Goal: Information Seeking & Learning: Check status

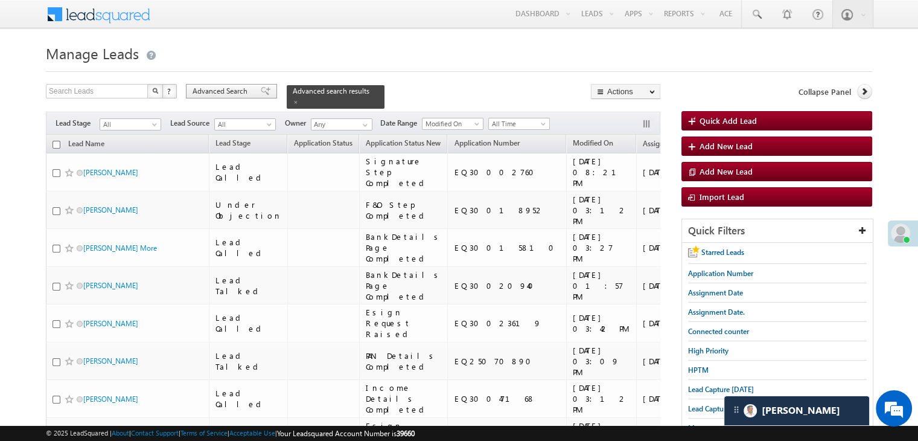
click at [232, 90] on span "Advanced Search" at bounding box center [222, 91] width 59 height 11
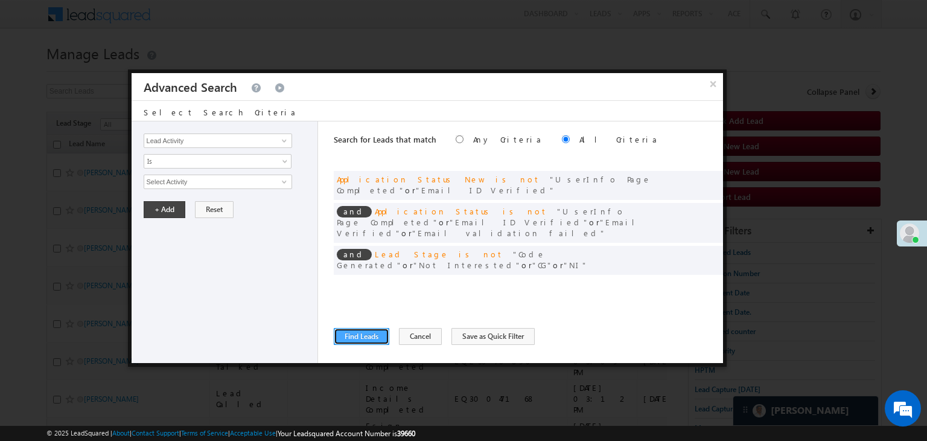
click at [364, 334] on button "Find Leads" at bounding box center [362, 336] width 56 height 17
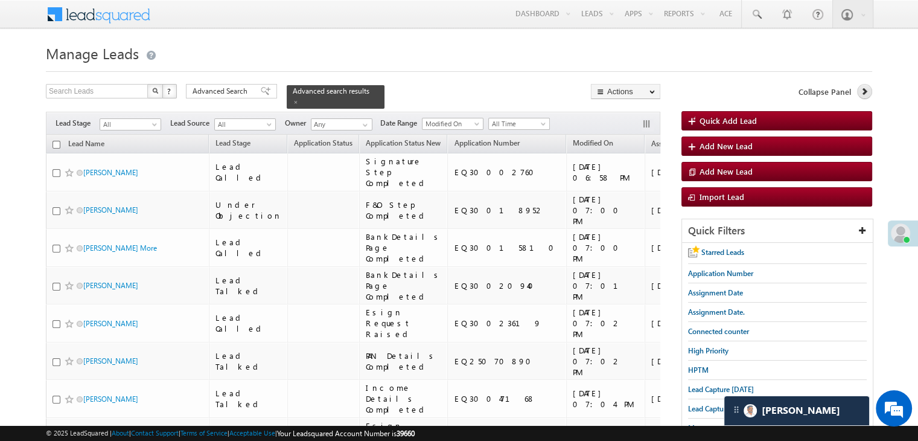
click at [861, 90] on icon at bounding box center [864, 91] width 8 height 8
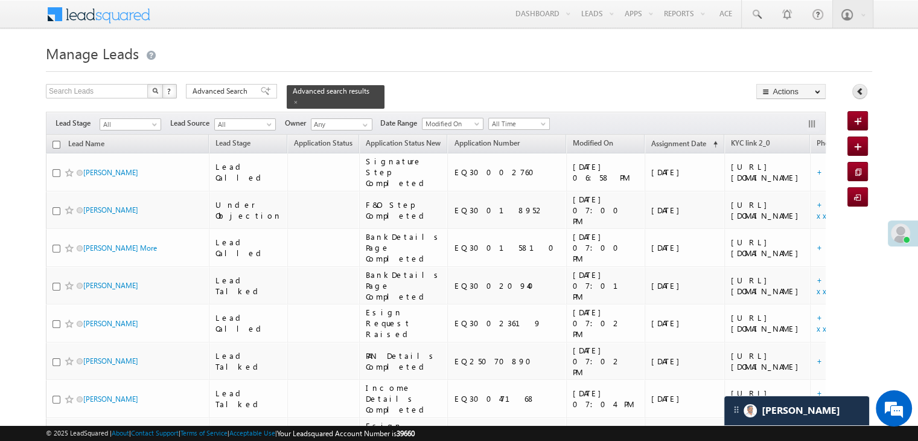
click at [861, 90] on icon at bounding box center [860, 91] width 8 height 8
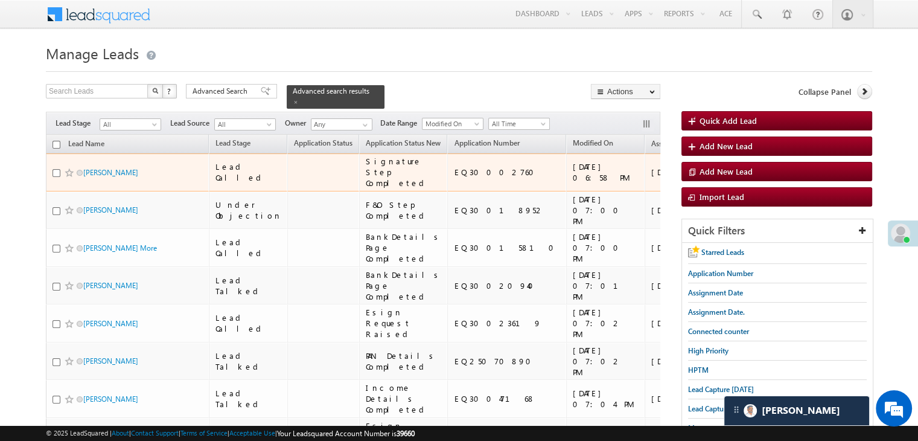
click at [731, 179] on div "[URL][DOMAIN_NAME]" at bounding box center [768, 172] width 74 height 22
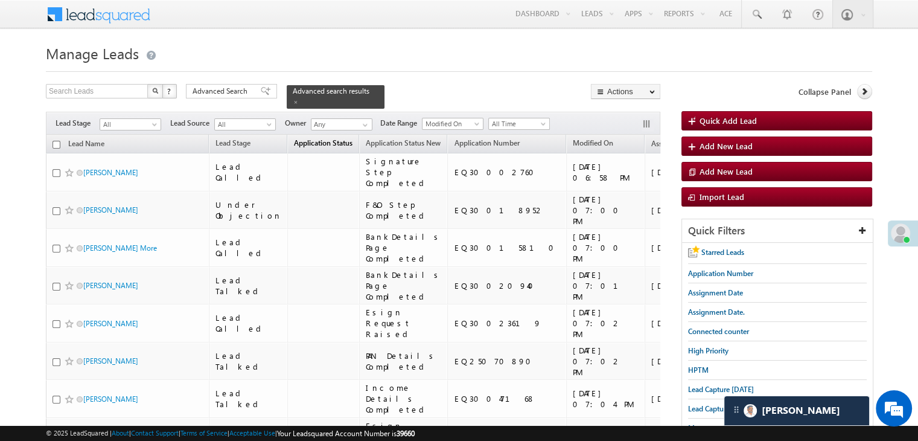
click at [313, 138] on span "Application Status" at bounding box center [323, 142] width 59 height 9
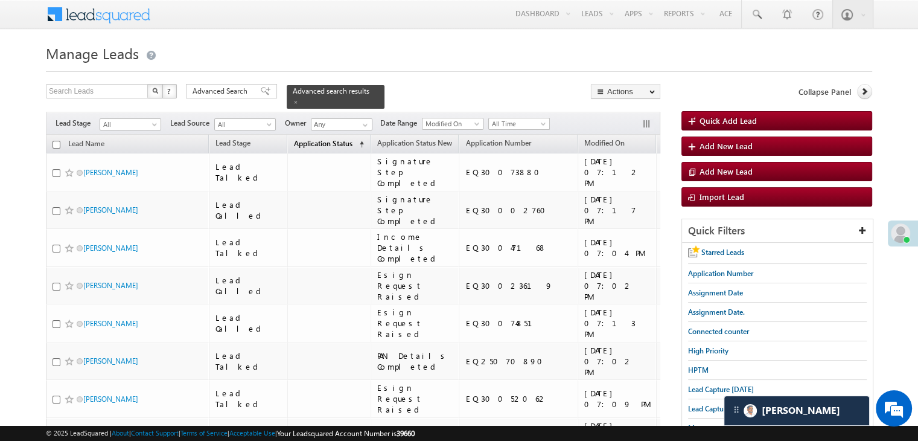
click at [313, 139] on span "Application Status" at bounding box center [323, 143] width 59 height 9
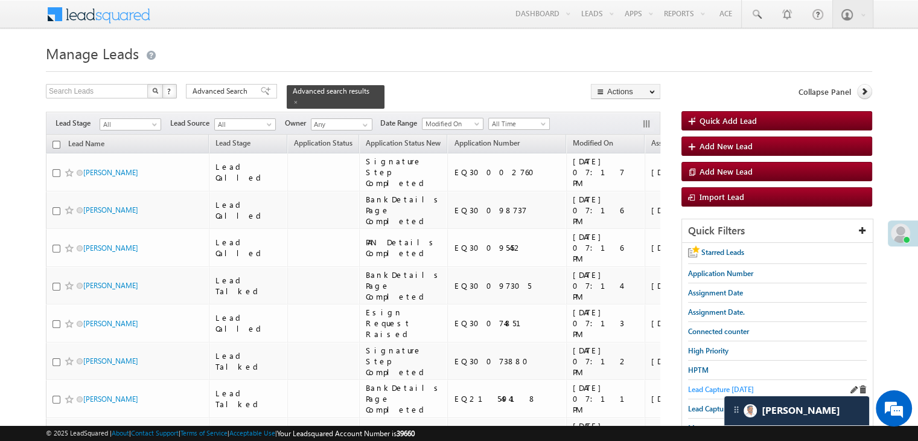
click at [699, 385] on span "Lead Capture [DATE]" at bounding box center [721, 389] width 66 height 9
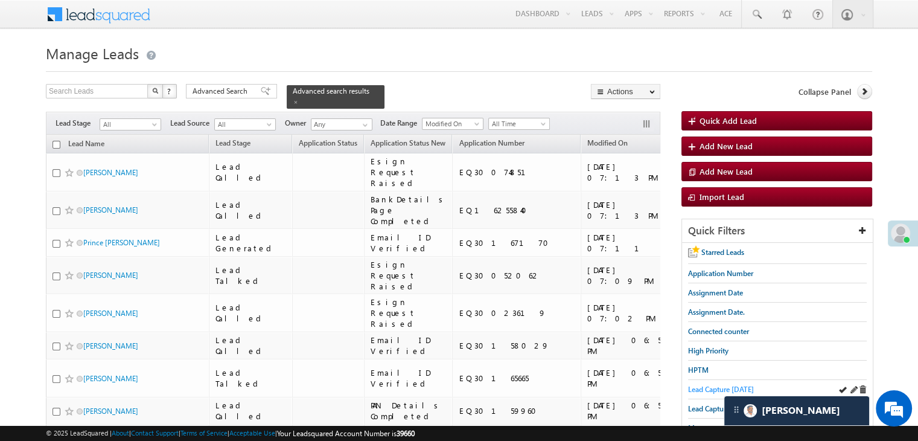
click at [691, 388] on span "Lead Capture [DATE]" at bounding box center [721, 389] width 66 height 9
click at [703, 385] on span "Lead Capture [DATE]" at bounding box center [721, 389] width 66 height 9
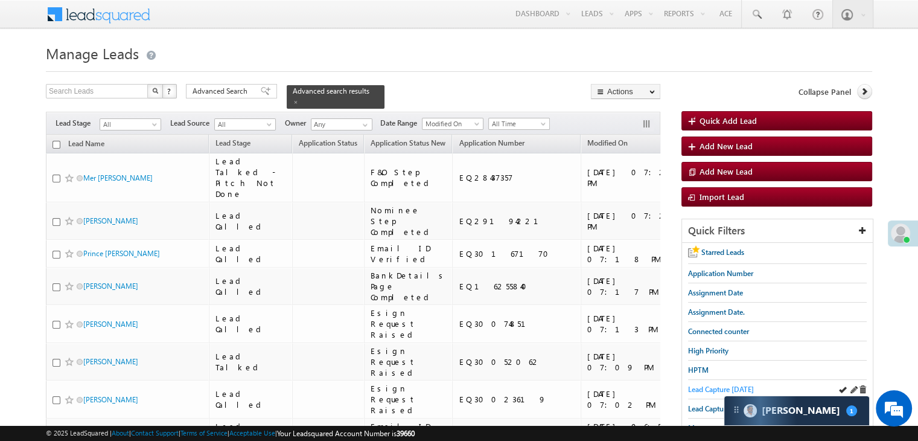
click at [706, 386] on span "Lead Capture [DATE]" at bounding box center [721, 389] width 66 height 9
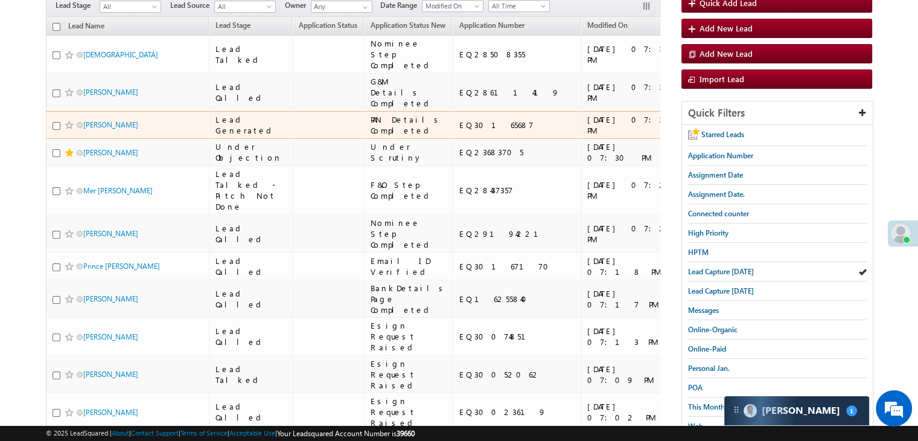
scroll to position [0, 0]
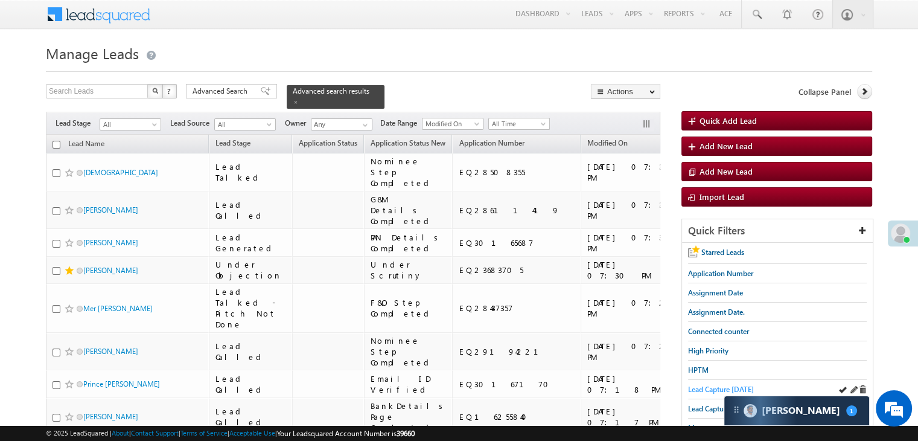
click at [710, 389] on span "Lead Capture [DATE]" at bounding box center [721, 389] width 66 height 9
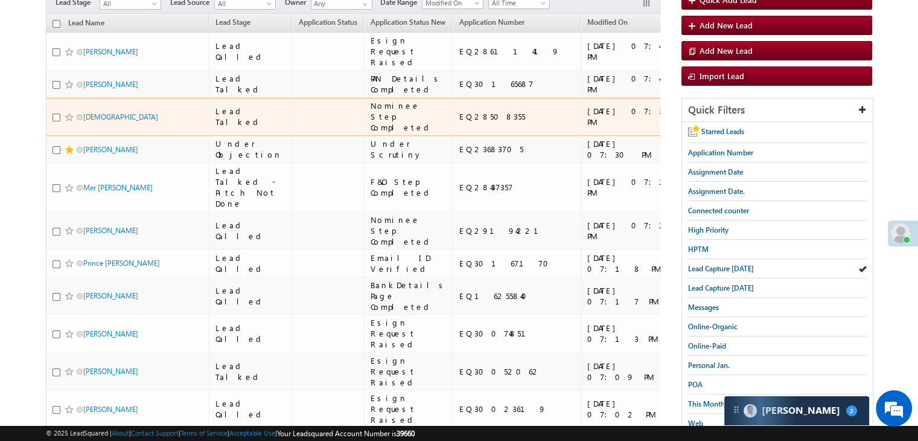
scroll to position [5922, 0]
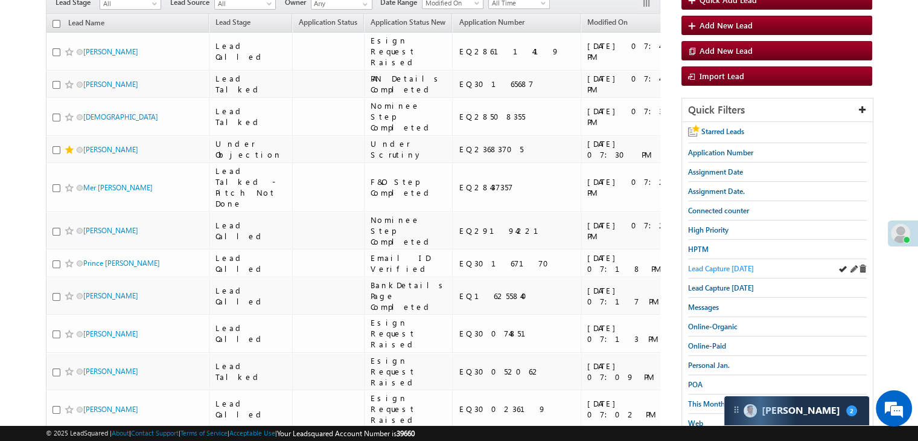
click at [739, 266] on span "Lead Capture [DATE]" at bounding box center [721, 268] width 66 height 9
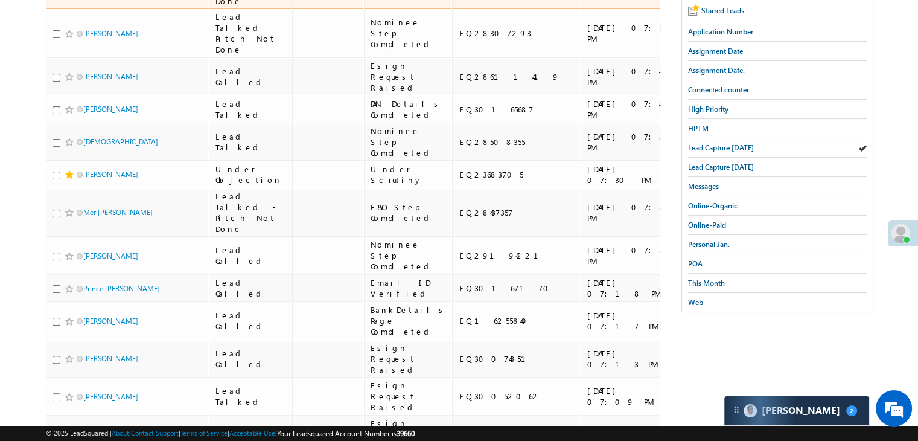
scroll to position [0, 0]
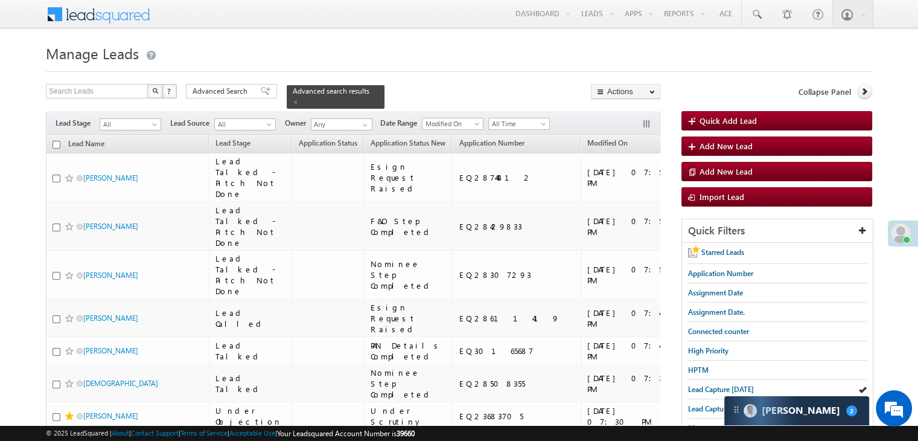
click at [689, 387] on span "Lead Capture [DATE]" at bounding box center [721, 389] width 66 height 9
drag, startPoint x: 712, startPoint y: 386, endPoint x: 273, endPoint y: 83, distance: 533.4
click at [712, 386] on span "Lead Capture [DATE]" at bounding box center [721, 389] width 66 height 9
